Goal: Find specific page/section: Find specific page/section

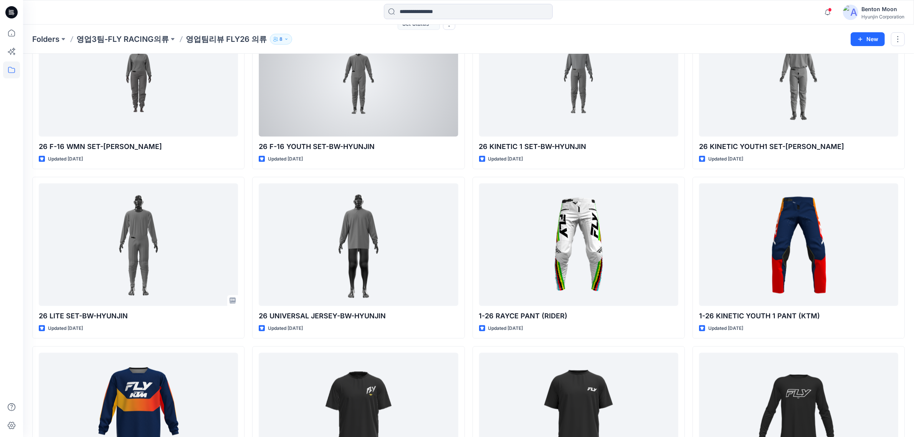
scroll to position [1143, 0]
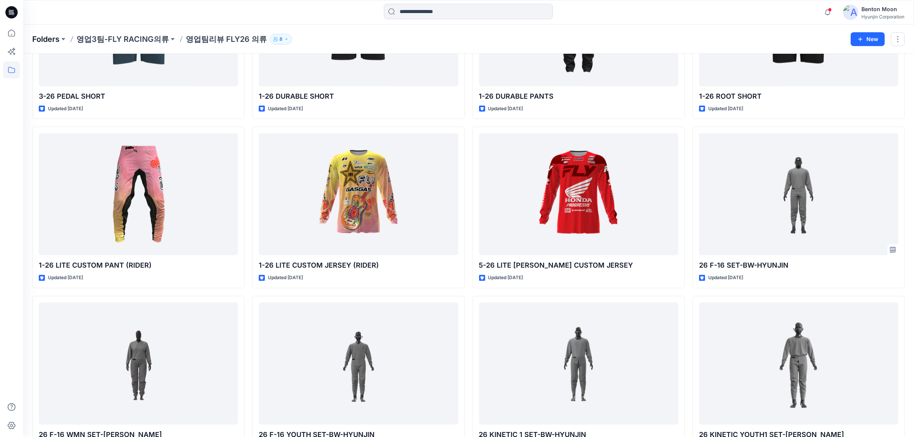
click at [57, 41] on p "Folders" at bounding box center [45, 39] width 27 height 11
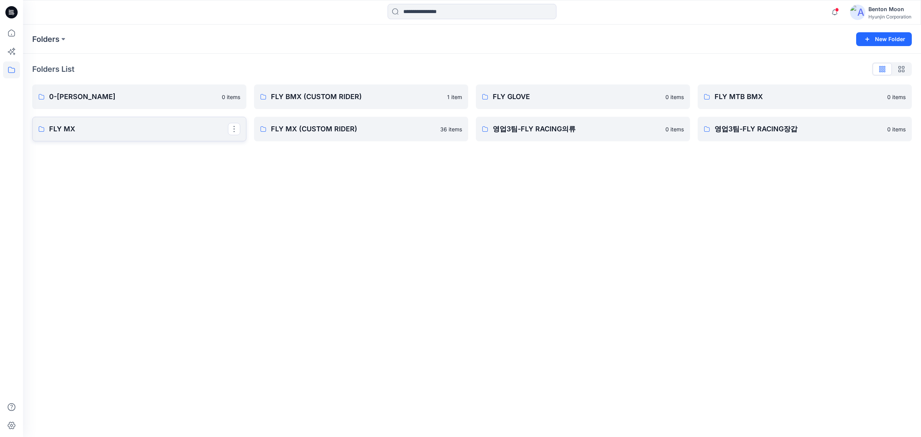
click at [170, 127] on p "FLY MX" at bounding box center [138, 129] width 179 height 11
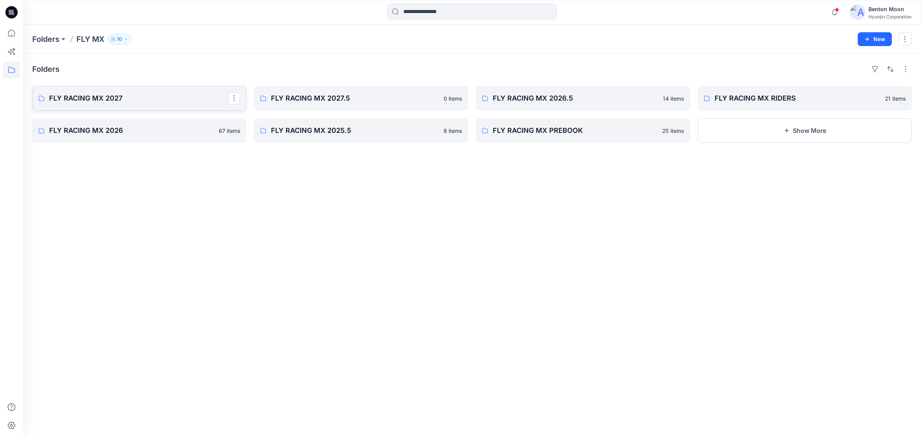
click at [146, 104] on link "FLY RACING MX 2027" at bounding box center [139, 98] width 214 height 25
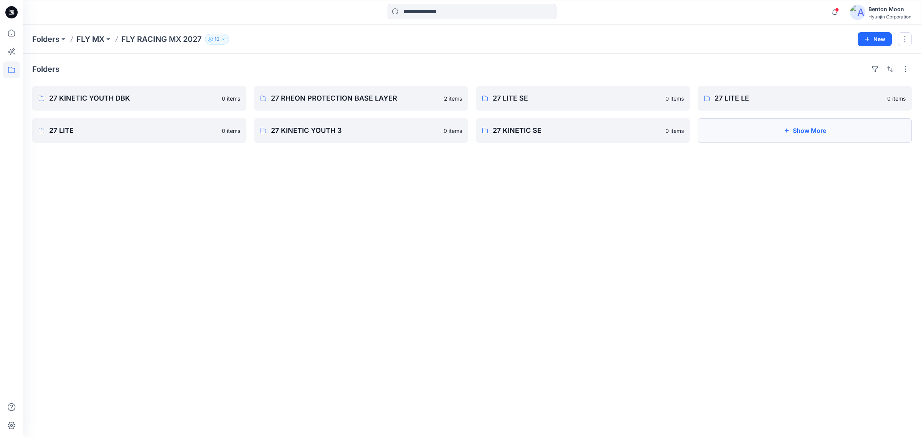
click at [761, 129] on button "Show More" at bounding box center [805, 130] width 214 height 25
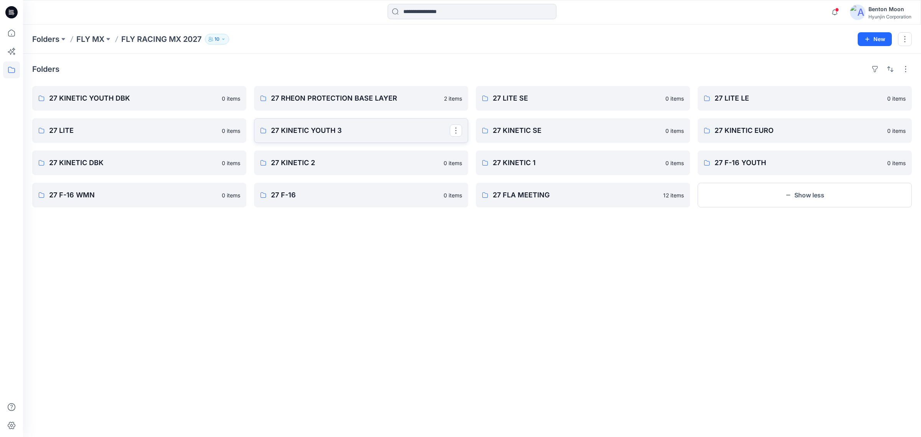
click at [325, 135] on p "27 KINETIC YOUTH 3" at bounding box center [360, 130] width 179 height 11
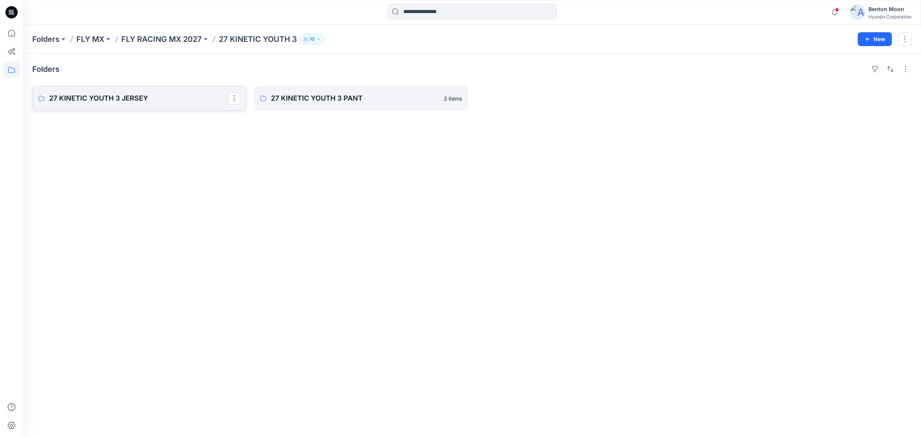
click at [195, 104] on p "27 KINETIC YOUTH 3 JERSEY" at bounding box center [138, 98] width 179 height 11
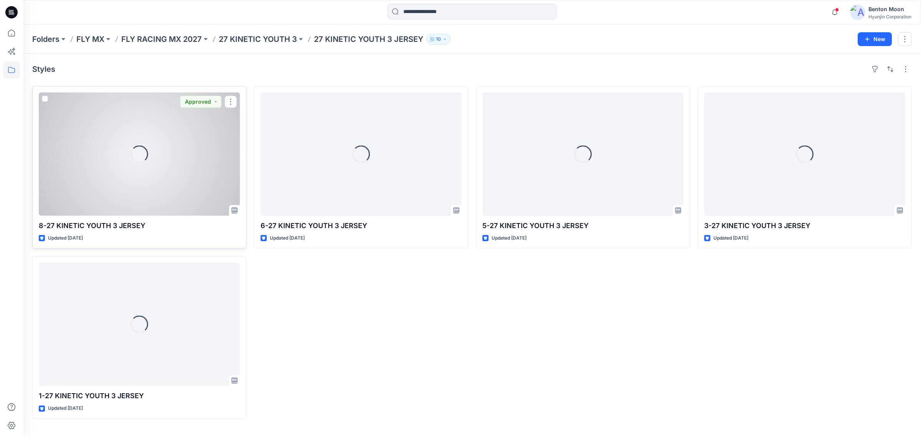
click at [150, 149] on div "Loading..." at bounding box center [139, 153] width 201 height 123
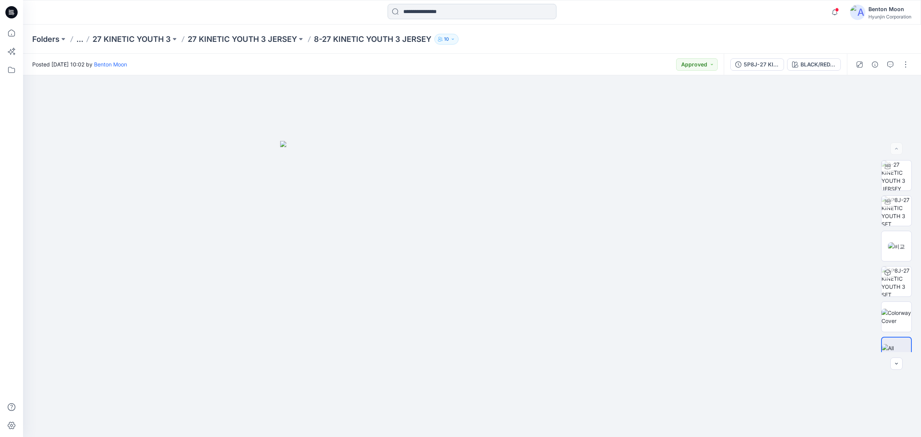
click at [455, 7] on input at bounding box center [472, 11] width 169 height 15
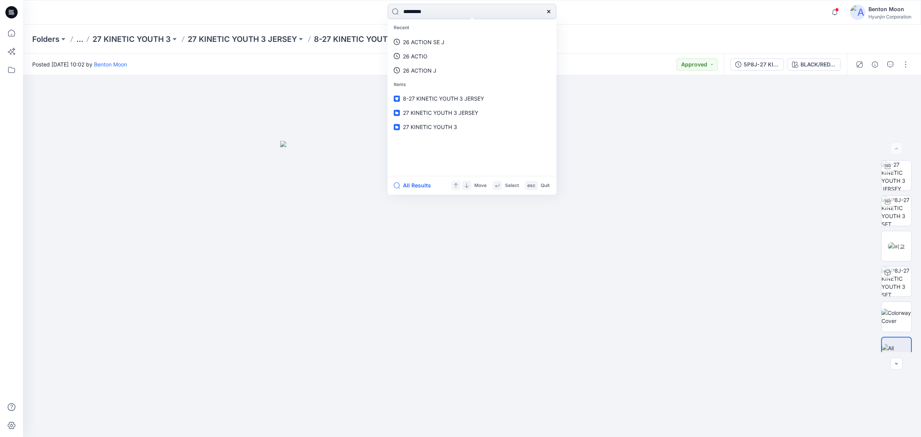
type input "**********"
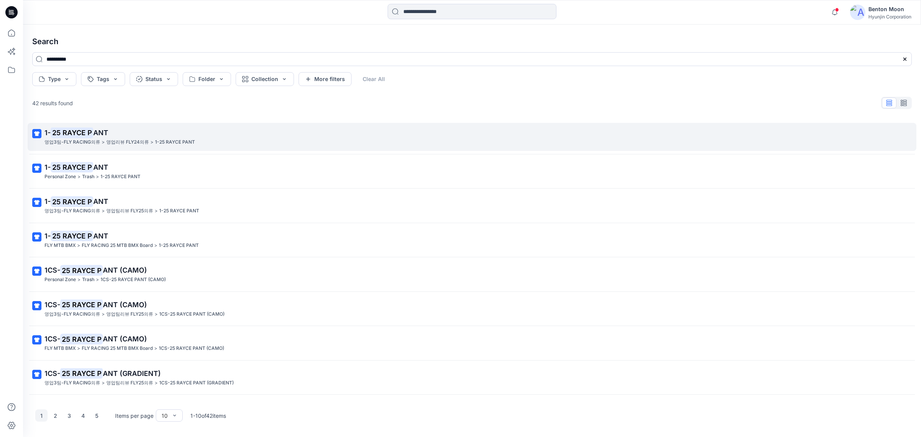
click at [91, 135] on mark "25 RAYCE P" at bounding box center [72, 132] width 43 height 11
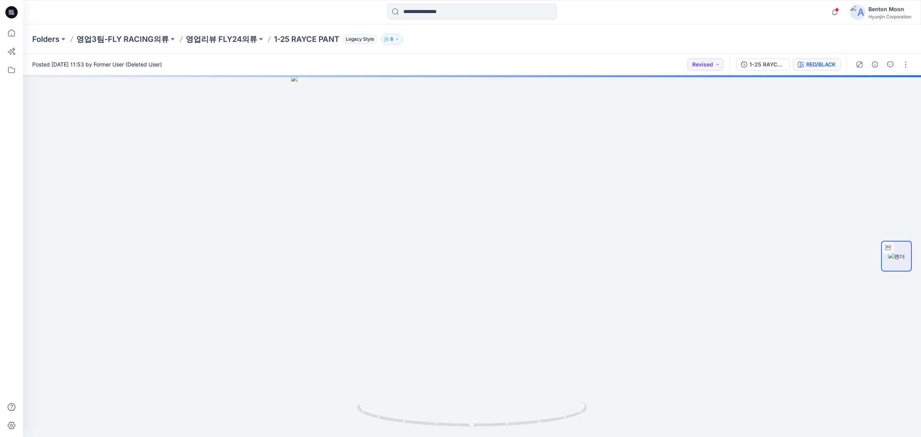
click at [827, 69] on button "RED/BLACK" at bounding box center [817, 64] width 48 height 12
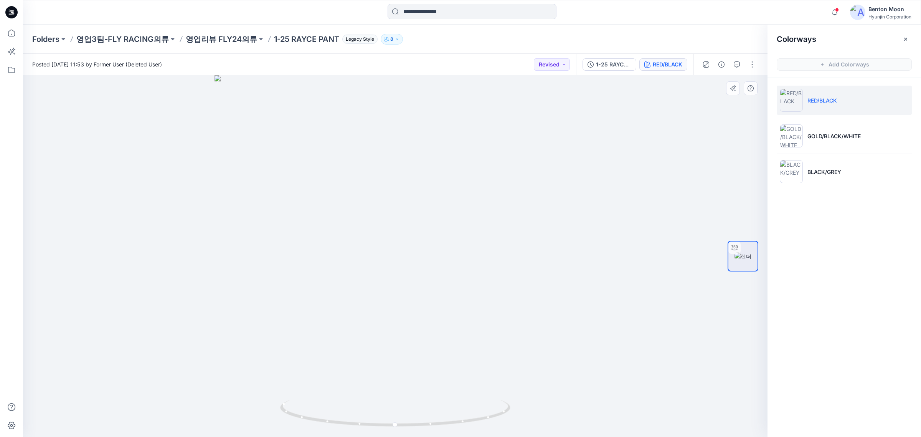
drag, startPoint x: 649, startPoint y: 225, endPoint x: 651, endPoint y: 219, distance: 6.0
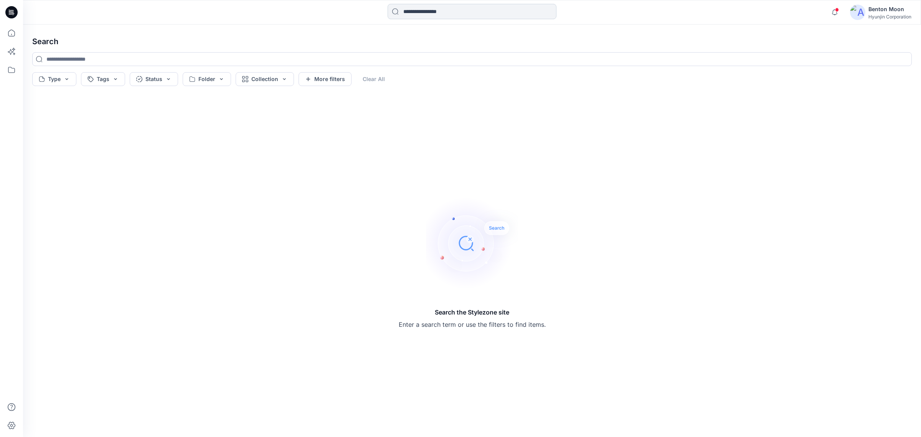
click at [436, 18] on input at bounding box center [472, 11] width 169 height 15
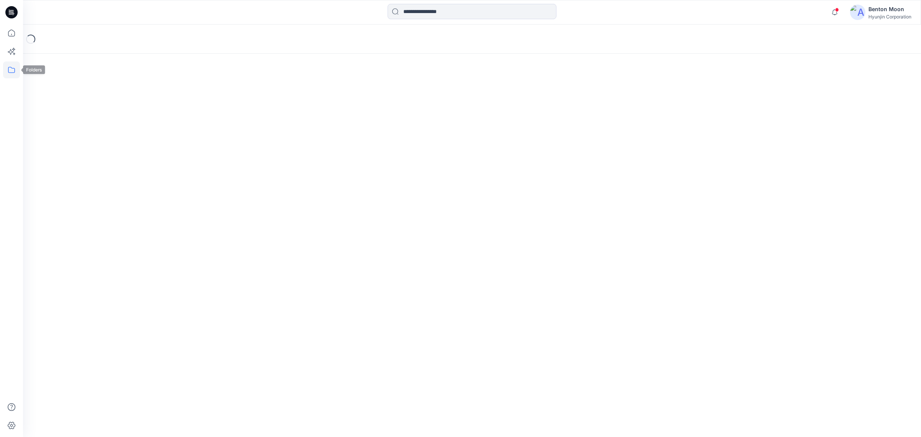
click at [12, 75] on icon at bounding box center [11, 69] width 17 height 17
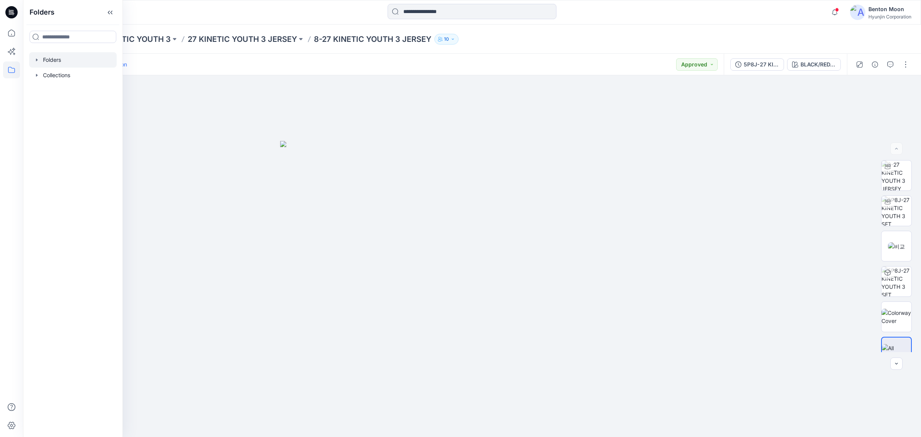
click at [66, 66] on div at bounding box center [73, 59] width 88 height 15
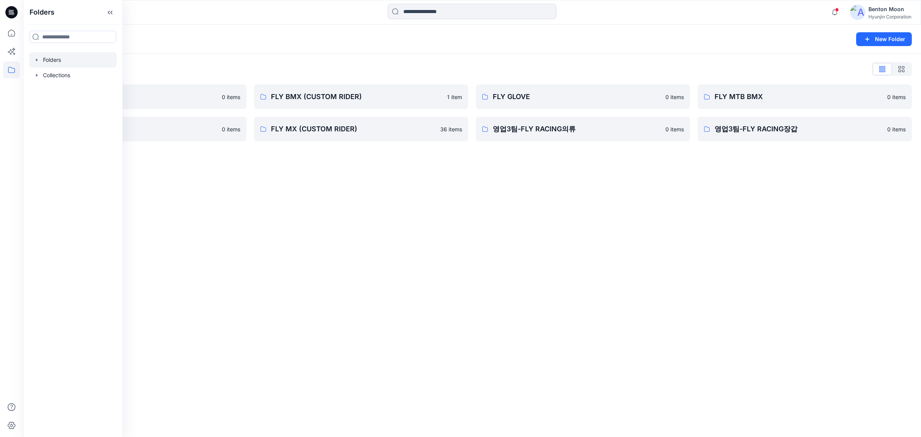
click at [330, 150] on div "Folders List 0-[PERSON_NAME] 0 items FLY MX 0 items FLY BMX (CUSTOM RIDER) 1 it…" at bounding box center [472, 102] width 898 height 97
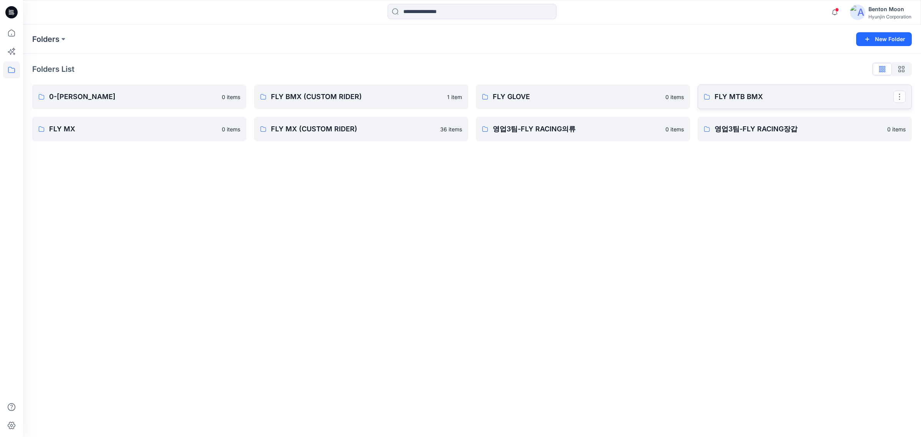
click at [718, 97] on p "FLY MTB BMX" at bounding box center [804, 96] width 179 height 11
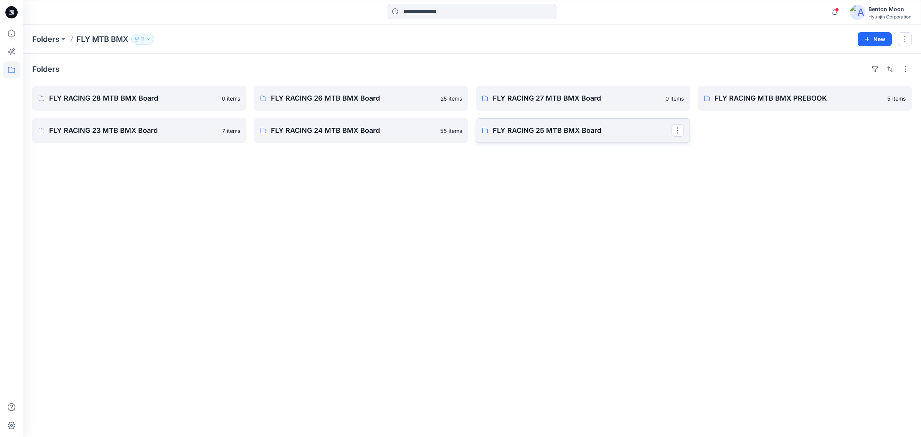
click at [560, 137] on link "FLY RACING 25 MTB BMX Board" at bounding box center [583, 130] width 214 height 25
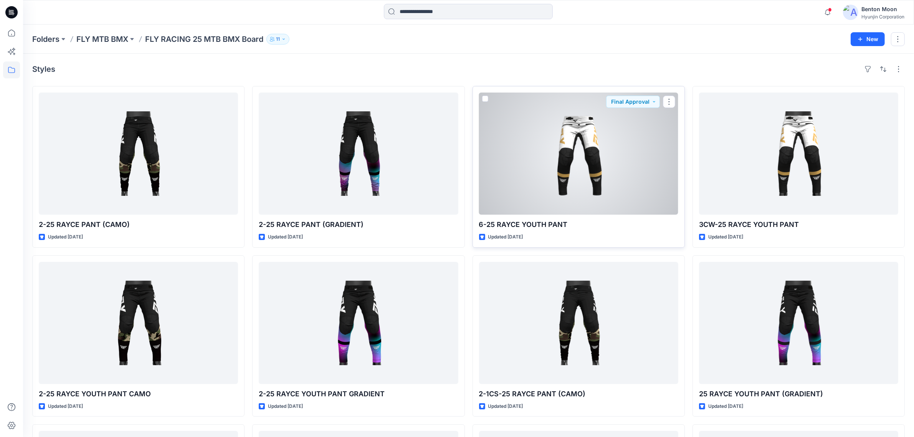
click at [606, 166] on div at bounding box center [578, 153] width 199 height 122
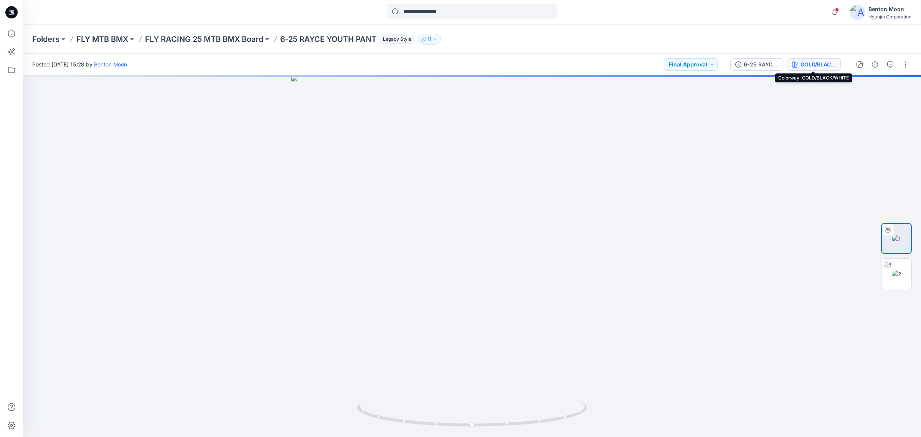
click at [824, 70] on button "GOLD/BLACK/WHITE" at bounding box center [814, 64] width 54 height 12
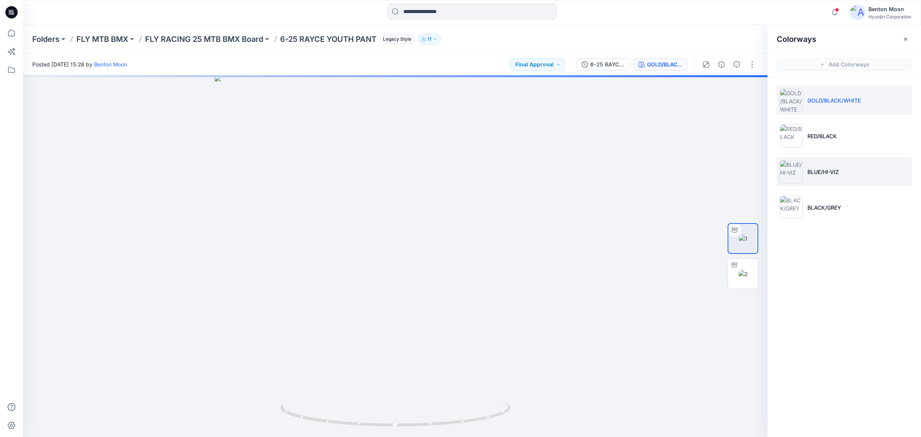
click at [839, 168] on p "BLUE/HI-VIZ" at bounding box center [823, 172] width 31 height 8
drag, startPoint x: 444, startPoint y: 385, endPoint x: 467, endPoint y: 383, distance: 23.9
click at [467, 383] on div at bounding box center [395, 256] width 745 height 362
